Goal: Transaction & Acquisition: Purchase product/service

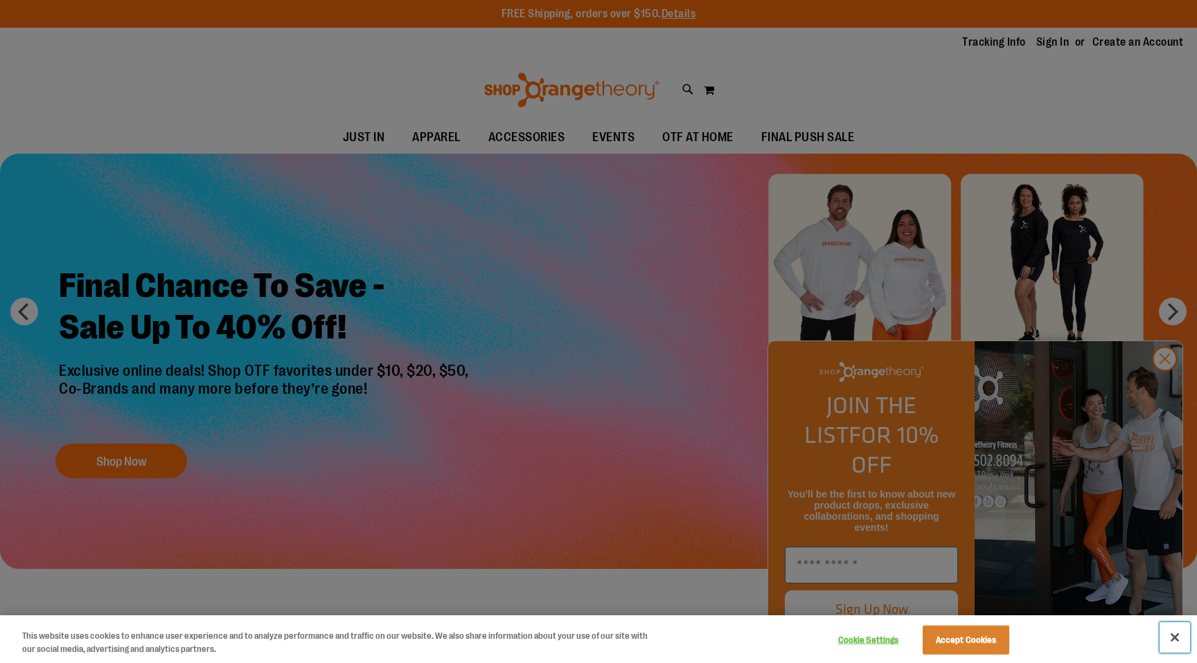
click at [1172, 638] on button "Close" at bounding box center [1174, 638] width 30 height 30
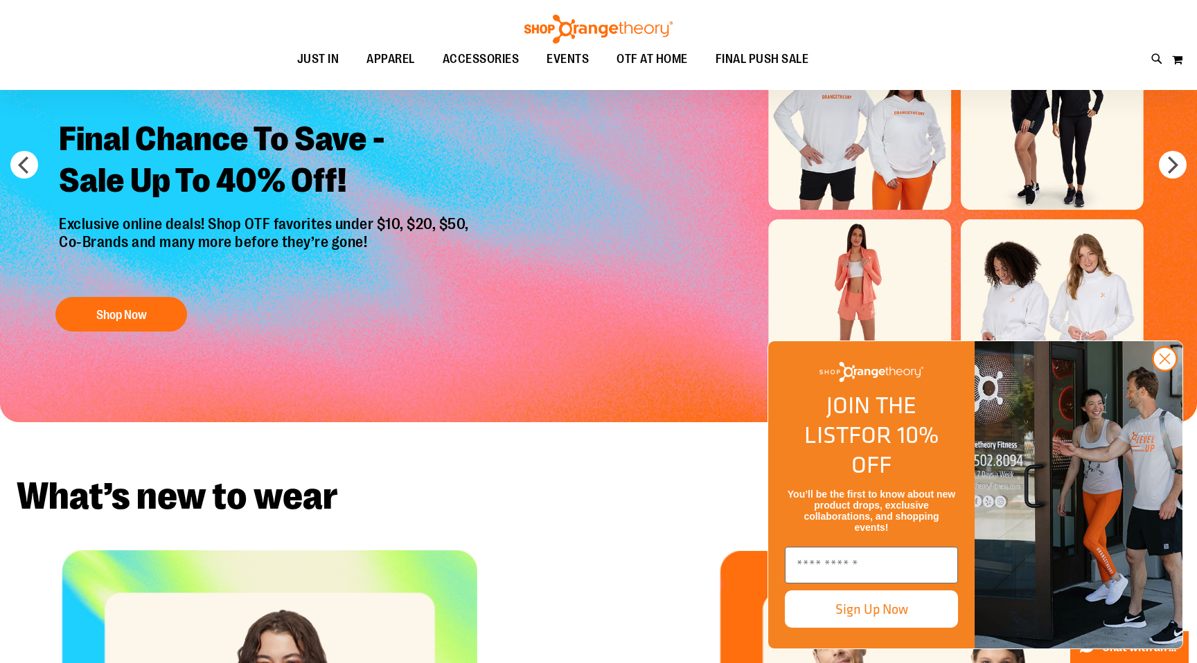
scroll to position [156, 0]
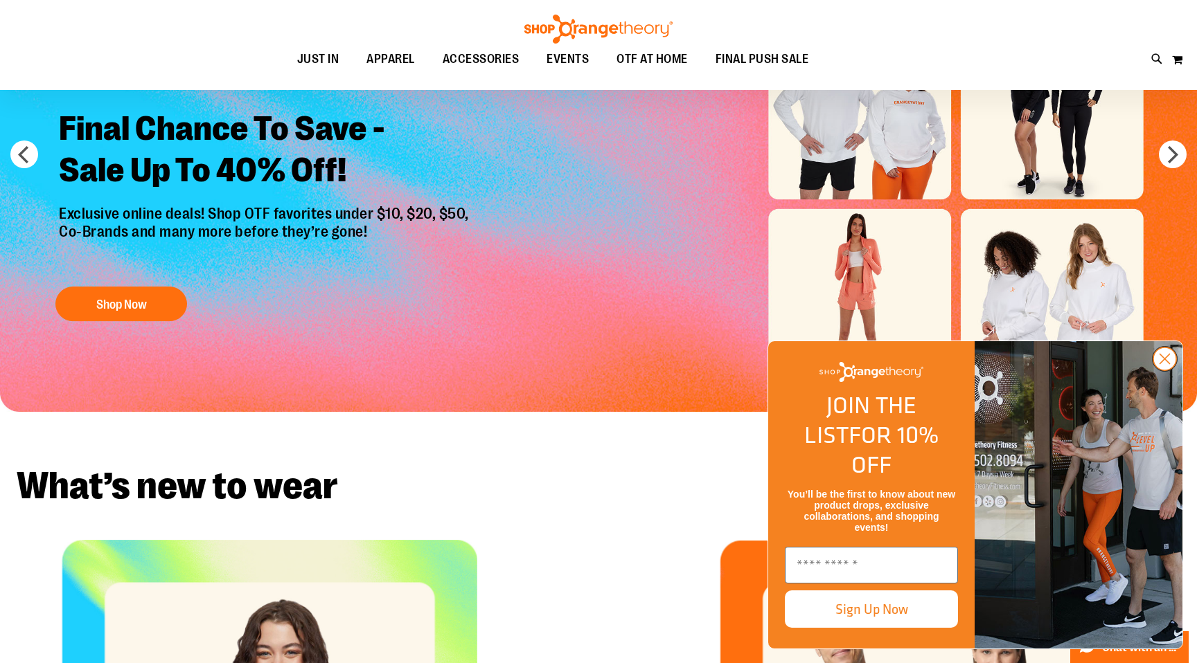
click at [1167, 370] on circle "Close dialog" at bounding box center [1164, 359] width 23 height 23
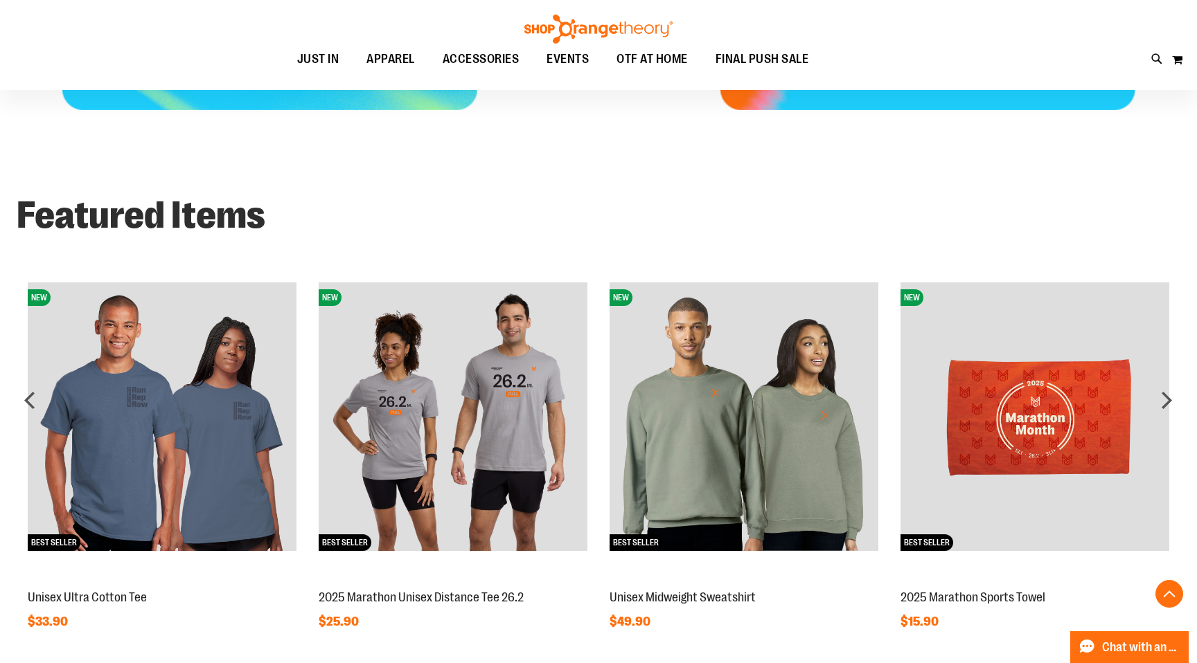
scroll to position [1084, 0]
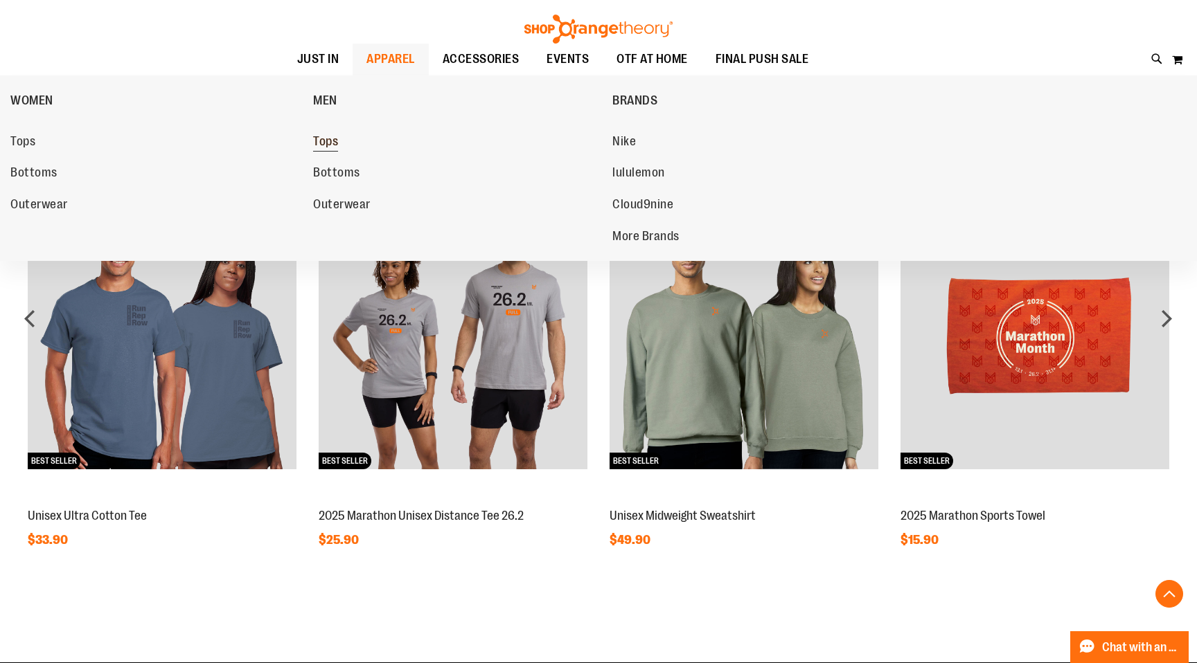
click at [324, 146] on span "Tops" at bounding box center [325, 142] width 25 height 17
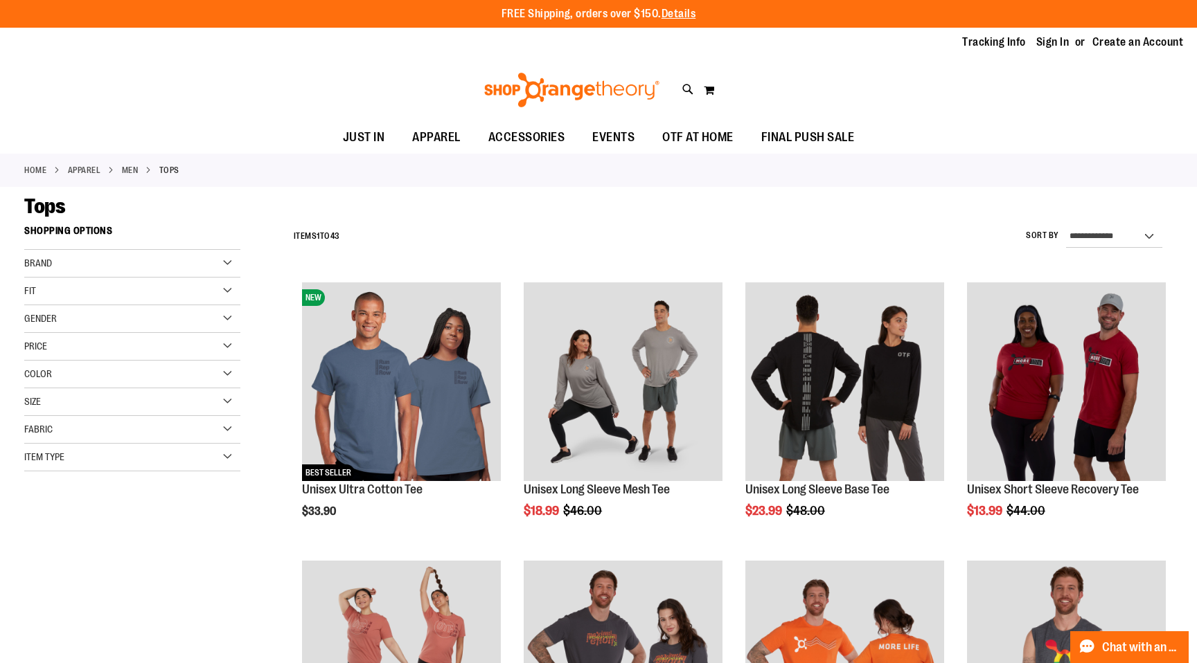
click at [120, 284] on div "Fit" at bounding box center [132, 292] width 216 height 28
click at [120, 285] on div "Fit" at bounding box center [132, 292] width 216 height 28
click at [99, 322] on div "Gender" at bounding box center [132, 319] width 216 height 28
click at [39, 352] on link "Men 6 items" at bounding box center [125, 347] width 208 height 15
